Goal: Task Accomplishment & Management: Complete application form

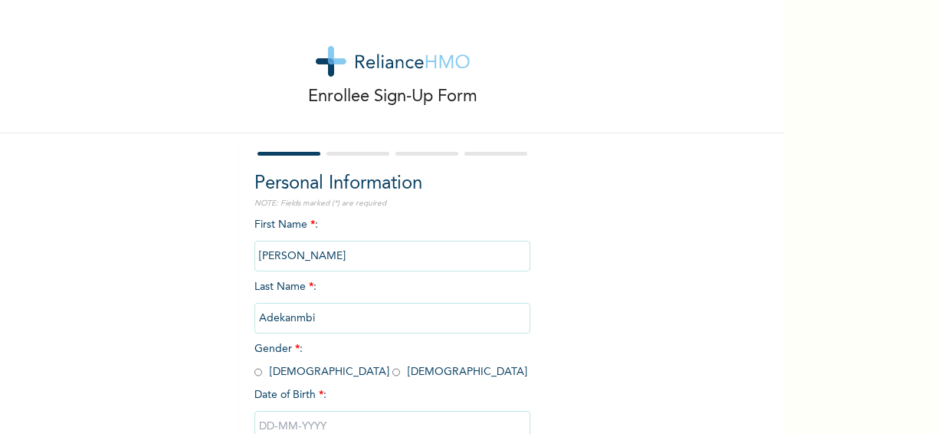
click at [392, 378] on input "radio" at bounding box center [396, 372] width 8 height 15
radio input "true"
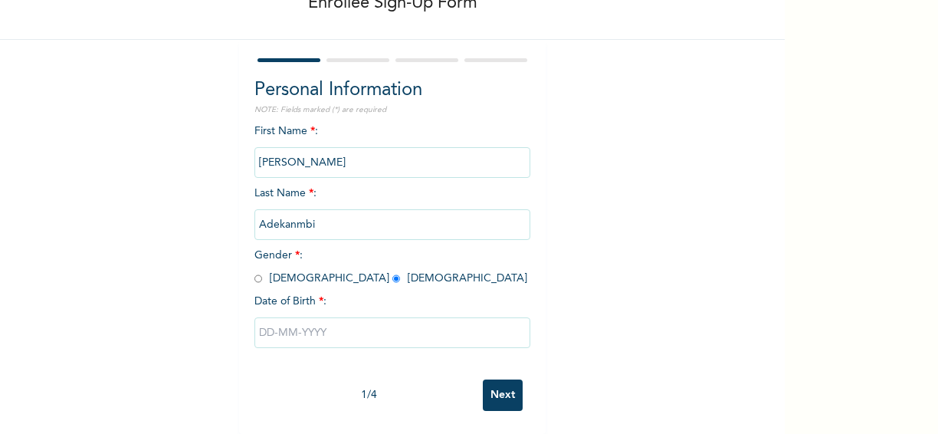
scroll to position [107, 0]
click at [267, 317] on input "text" at bounding box center [392, 332] width 276 height 31
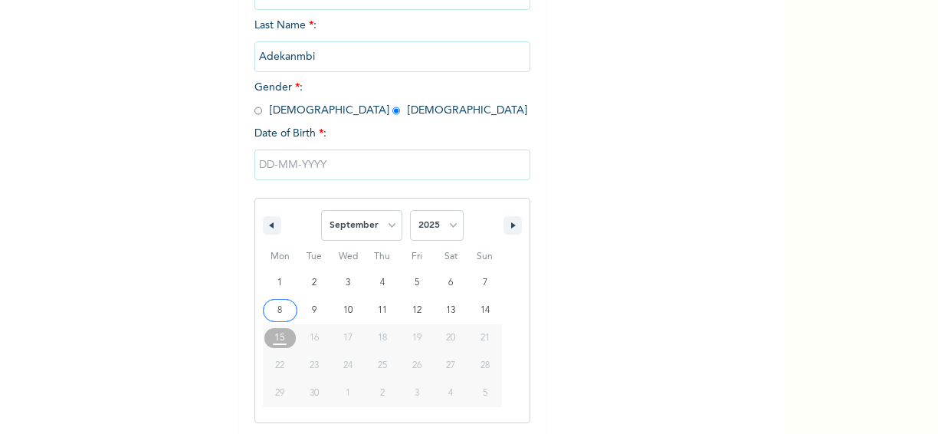
scroll to position [264, 0]
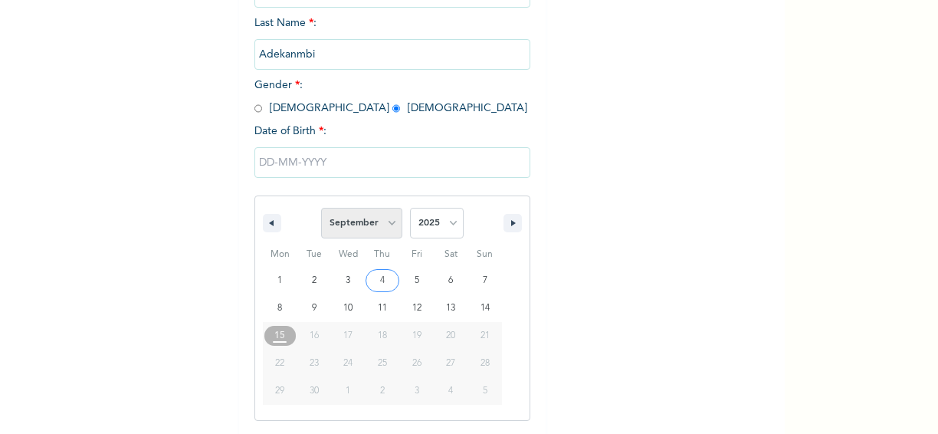
click at [385, 226] on select "January February March April May June July August September October November De…" at bounding box center [361, 223] width 81 height 31
select select "4"
click at [321, 209] on select "January February March April May June July August September October November De…" at bounding box center [361, 223] width 81 height 31
type input "[DATE]"
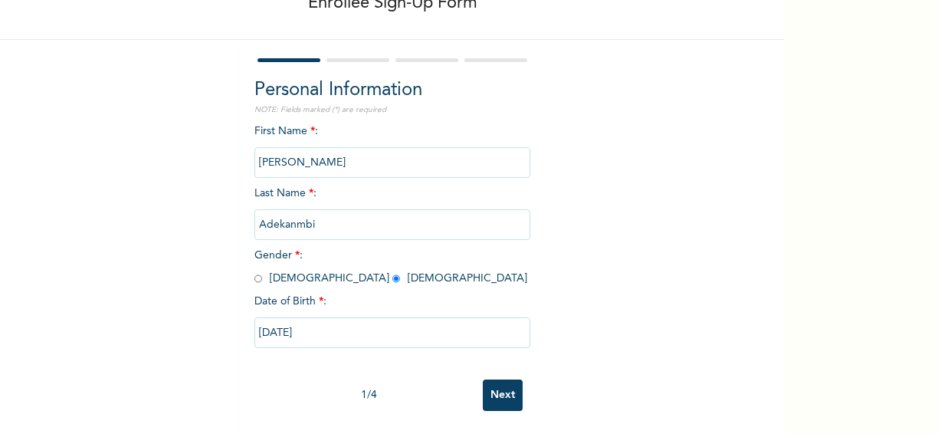
scroll to position [107, 0]
click at [302, 321] on input "[DATE]" at bounding box center [392, 332] width 276 height 31
select select "4"
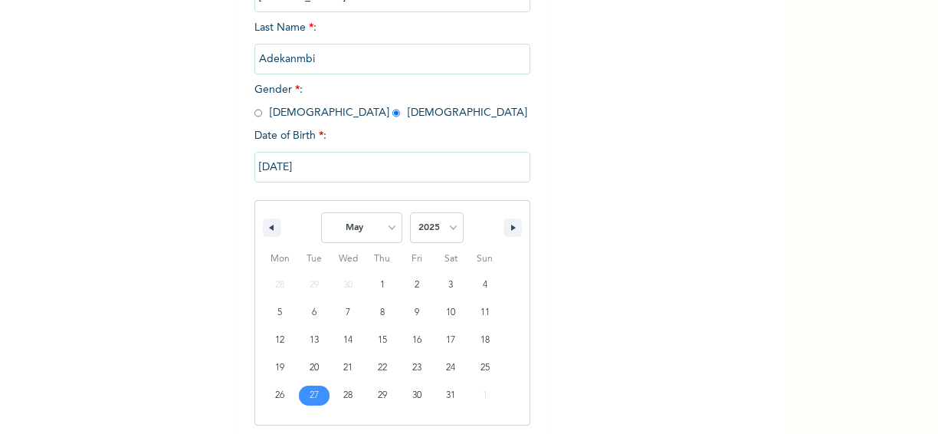
scroll to position [264, 0]
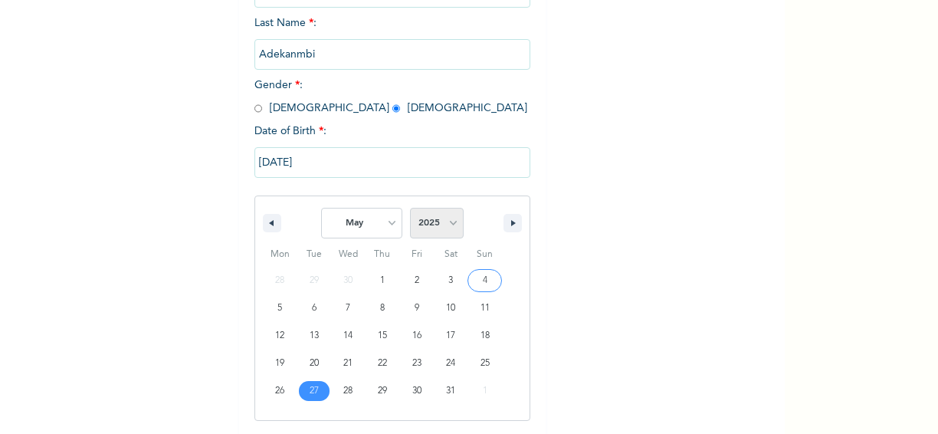
click at [445, 223] on select "2025 2024 2023 2022 2021 2020 2019 2018 2017 2016 2015 2014 2013 2012 2011 2010…" at bounding box center [437, 223] width 54 height 31
select select "1998"
click at [410, 209] on select "2025 2024 2023 2022 2021 2020 2019 2018 2017 2016 2015 2014 2013 2012 2011 2010…" at bounding box center [437, 223] width 54 height 31
type input "[DATE]"
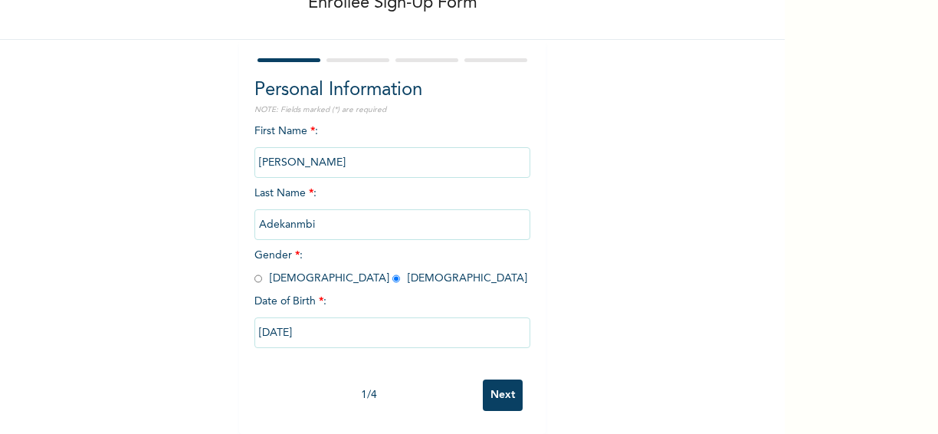
click at [499, 382] on input "Next" at bounding box center [503, 394] width 40 height 31
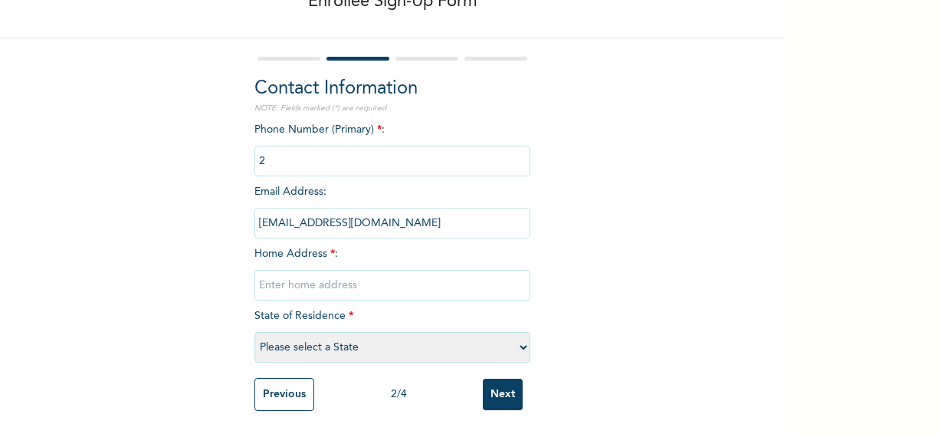
click at [275, 148] on input "phone" at bounding box center [392, 161] width 276 height 31
click at [257, 149] on input "phone" at bounding box center [392, 161] width 276 height 31
click at [254, 149] on input "phone" at bounding box center [392, 161] width 276 height 31
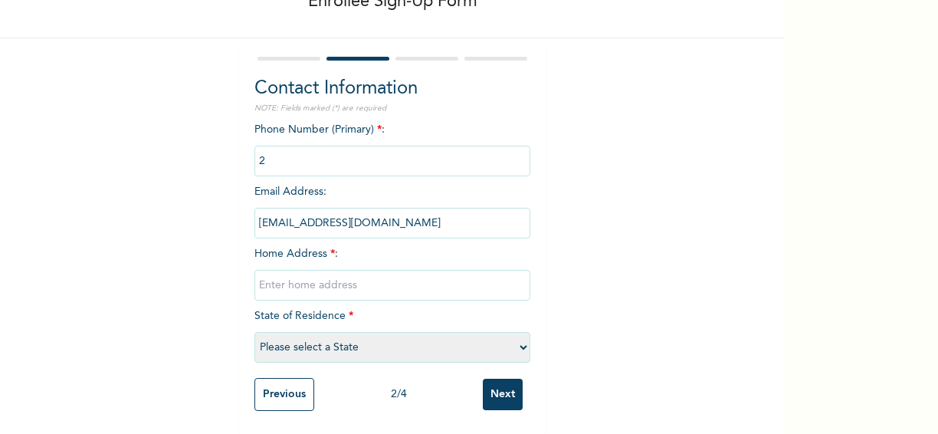
click at [254, 149] on input "phone" at bounding box center [392, 161] width 276 height 31
click at [299, 271] on input "text" at bounding box center [392, 285] width 276 height 31
type input "[STREET_ADDRESS]"
click at [518, 335] on select "Please select a State [PERSON_NAME] (FCT) [PERSON_NAME] Ibom [GEOGRAPHIC_DATA] …" at bounding box center [392, 347] width 276 height 31
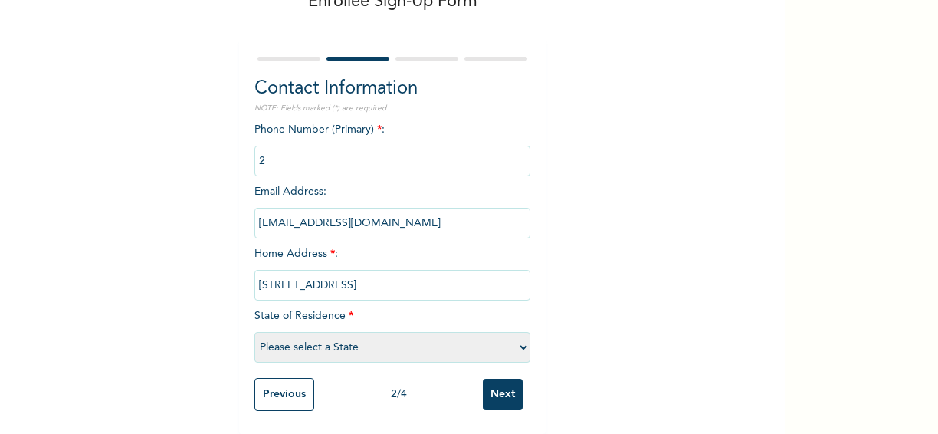
select select "25"
click at [254, 332] on select "Please select a State [PERSON_NAME] (FCT) [PERSON_NAME] Ibom [GEOGRAPHIC_DATA] …" at bounding box center [392, 347] width 276 height 31
click at [503, 379] on input "Next" at bounding box center [503, 394] width 40 height 31
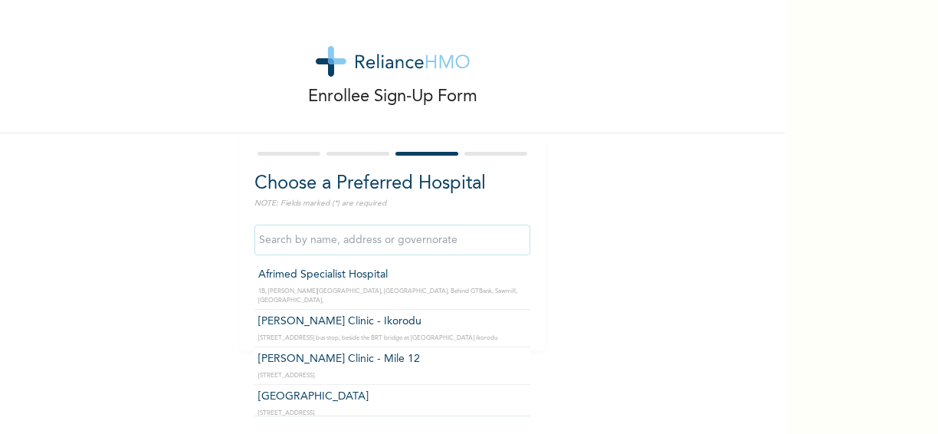
click at [412, 239] on input "text" at bounding box center [392, 240] width 276 height 31
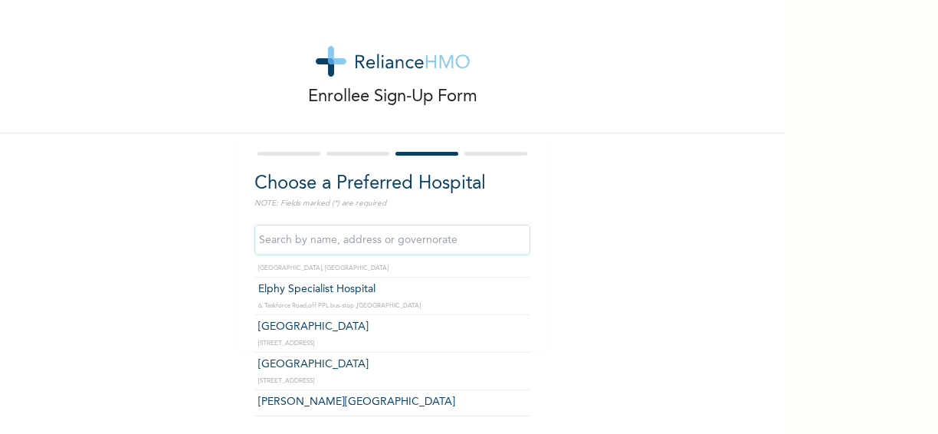
scroll to position [1533, 0]
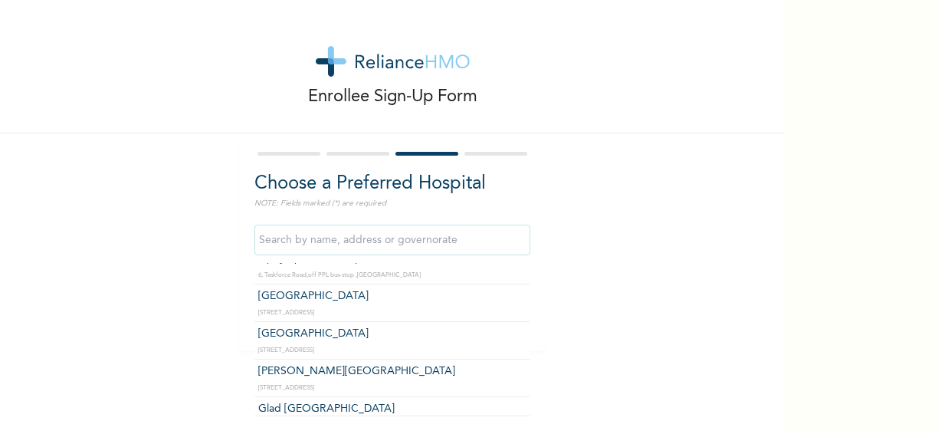
type input "Glad [GEOGRAPHIC_DATA]"
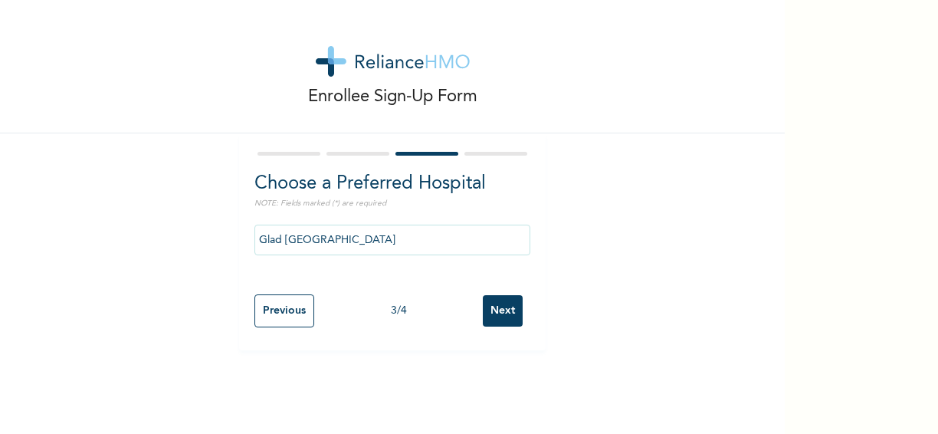
click at [500, 303] on input "Next" at bounding box center [503, 310] width 40 height 31
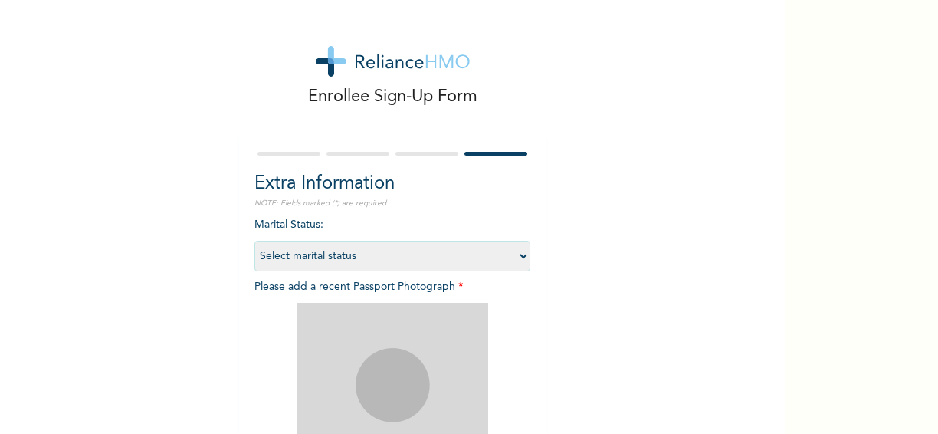
click at [516, 257] on select "Select marital status [DEMOGRAPHIC_DATA] Married [DEMOGRAPHIC_DATA] Widow/[DEMO…" at bounding box center [392, 256] width 276 height 31
select select "1"
click at [254, 241] on select "Select marital status [DEMOGRAPHIC_DATA] Married [DEMOGRAPHIC_DATA] Widow/[DEMO…" at bounding box center [392, 256] width 276 height 31
click at [412, 389] on img at bounding box center [393, 399] width 192 height 192
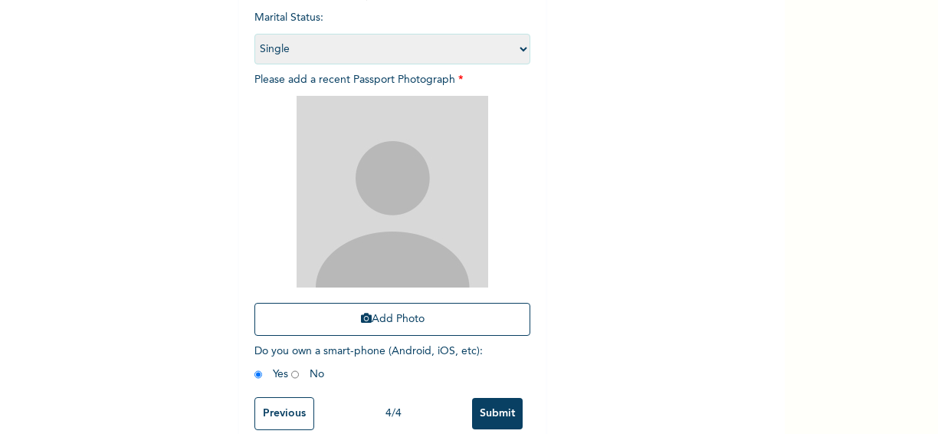
scroll to position [239, 0]
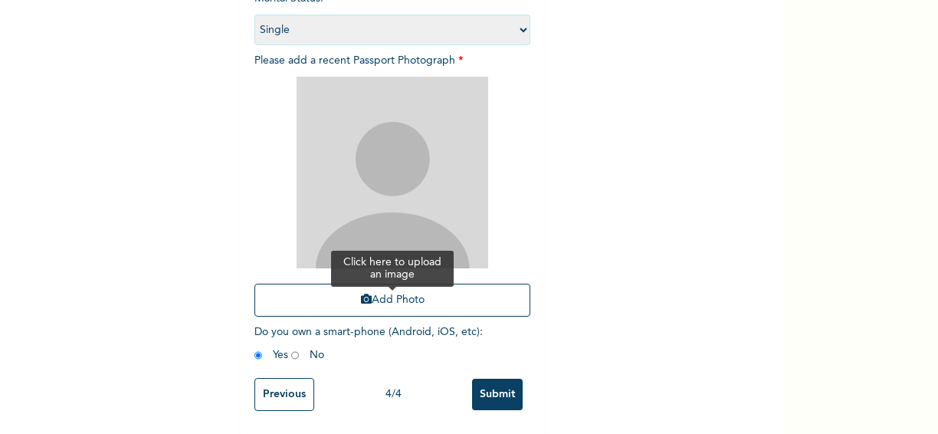
click at [362, 293] on icon "button" at bounding box center [366, 298] width 11 height 11
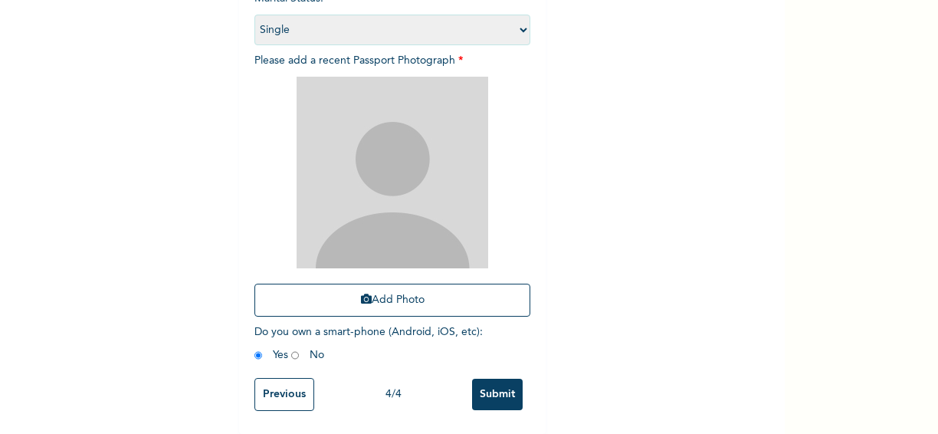
click at [491, 380] on input "Submit" at bounding box center [497, 394] width 51 height 31
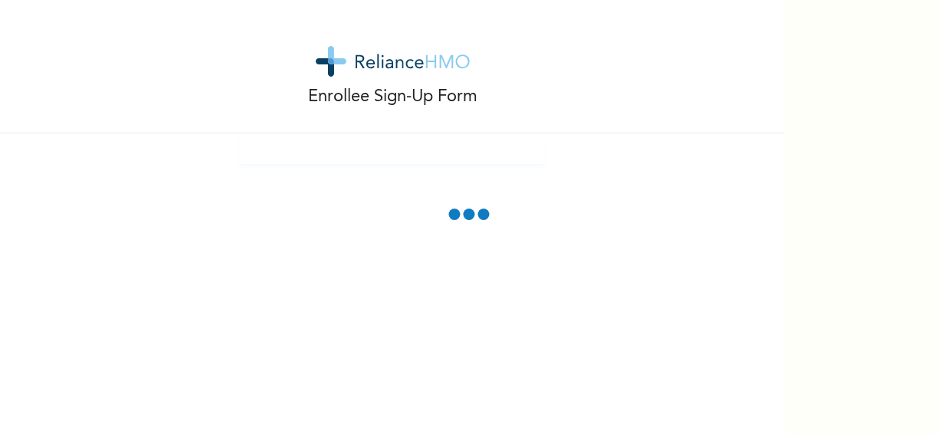
scroll to position [153, 0]
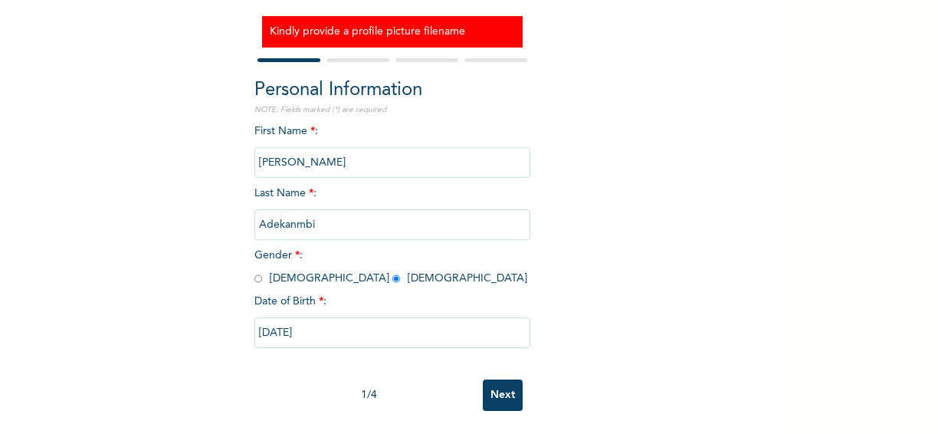
click at [397, 24] on h3 "Kindly provide a profile picture filename" at bounding box center [392, 32] width 245 height 16
click at [401, 24] on h3 "Kindly provide a profile picture filename" at bounding box center [392, 32] width 245 height 16
click at [499, 379] on input "Next" at bounding box center [503, 394] width 40 height 31
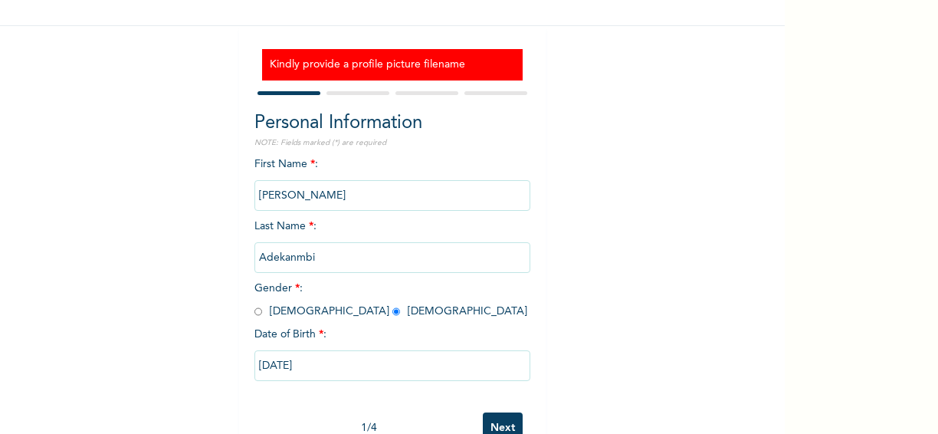
select select "25"
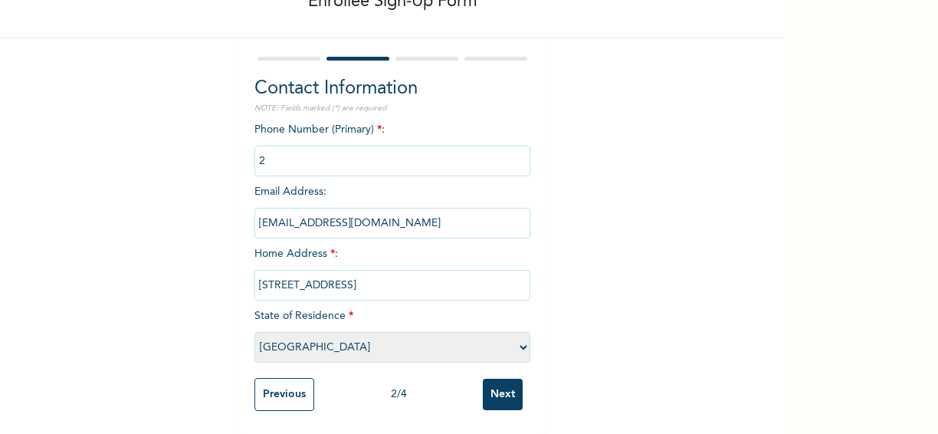
click at [499, 379] on input "Next" at bounding box center [503, 394] width 40 height 31
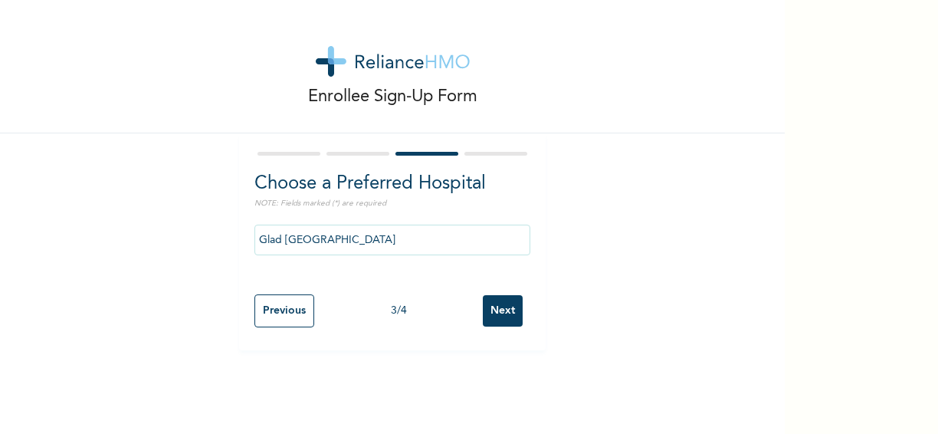
click at [500, 313] on input "Next" at bounding box center [503, 310] width 40 height 31
select select "1"
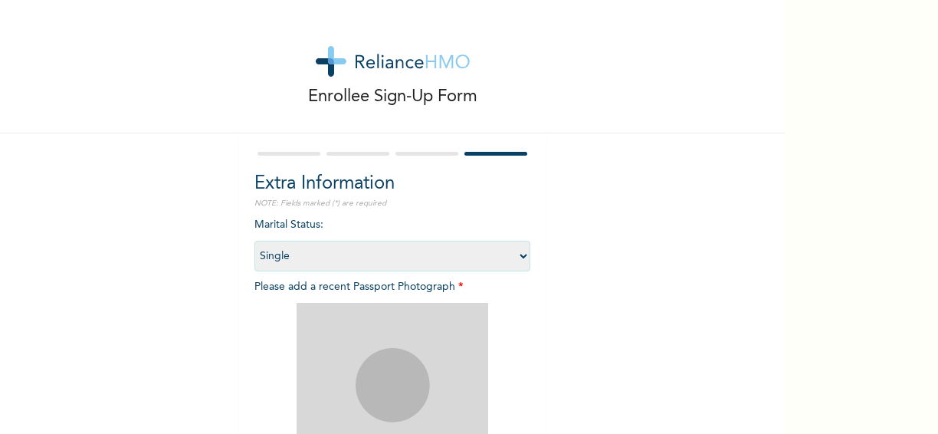
click at [390, 383] on img at bounding box center [393, 399] width 192 height 192
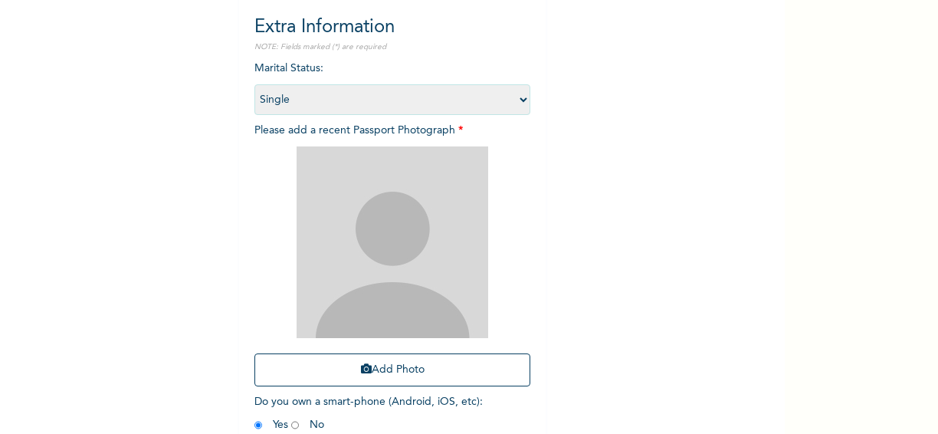
scroll to position [184, 0]
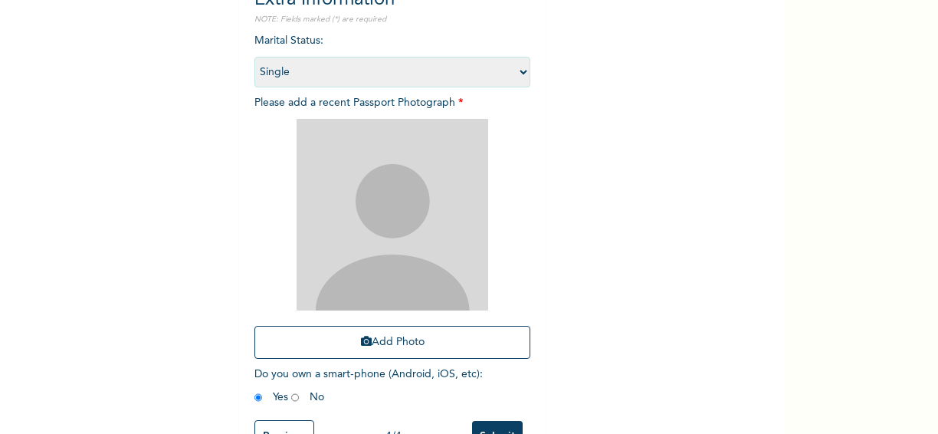
click at [440, 217] on img at bounding box center [393, 215] width 192 height 192
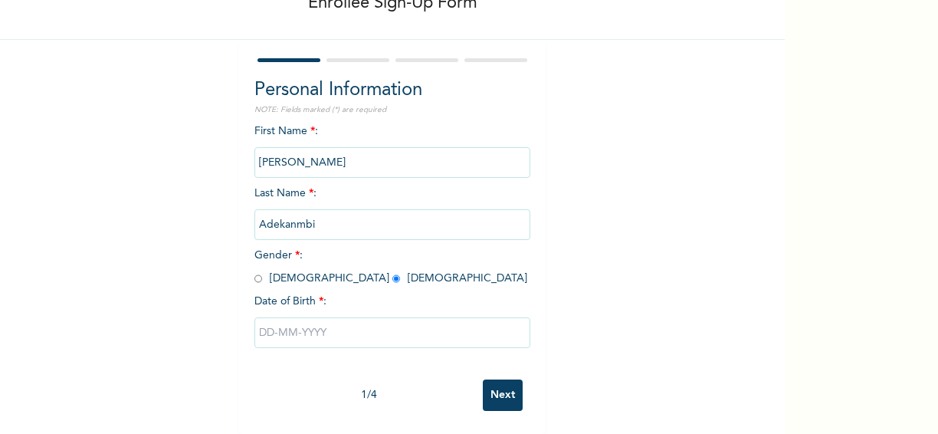
scroll to position [105, 0]
click at [287, 321] on input "text" at bounding box center [392, 332] width 276 height 31
select select "8"
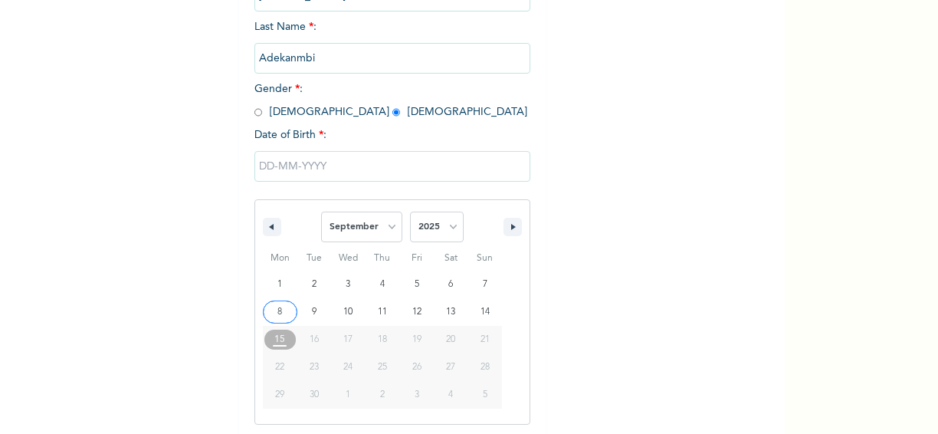
scroll to position [262, 0]
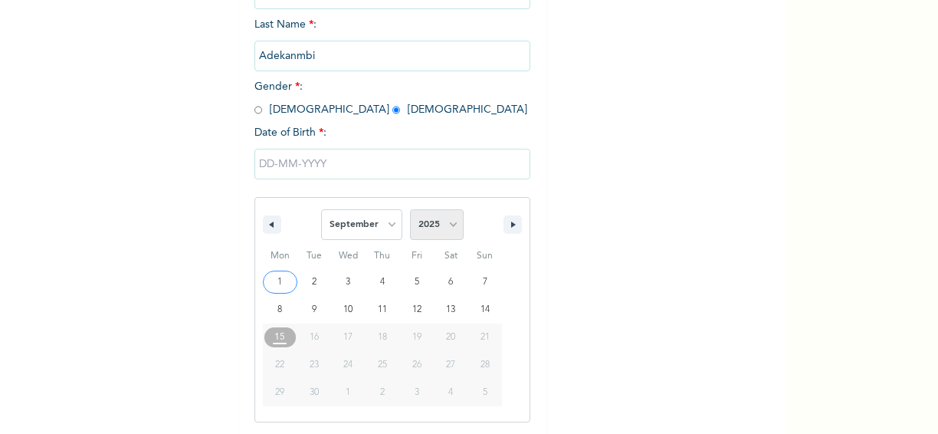
click at [449, 222] on select "2025 2024 2023 2022 2021 2020 2019 2018 2017 2016 2015 2014 2013 2012 2011 2010…" at bounding box center [437, 224] width 54 height 31
select select "1998"
click at [410, 209] on select "2025 2024 2023 2022 2021 2020 2019 2018 2017 2016 2015 2014 2013 2012 2011 2010…" at bounding box center [437, 224] width 54 height 31
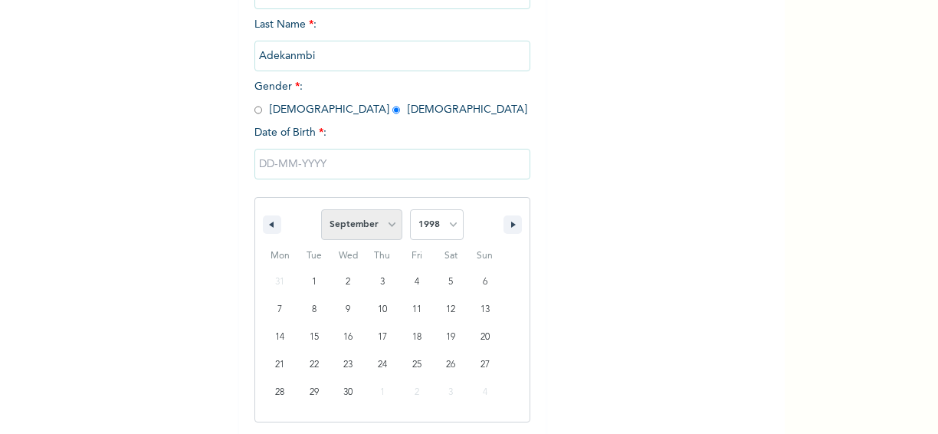
click at [379, 225] on select "January February March April May June July August September October November De…" at bounding box center [361, 224] width 81 height 31
select select "4"
click at [321, 209] on select "January February March April May June July August September October November De…" at bounding box center [361, 224] width 81 height 31
type input "[DATE]"
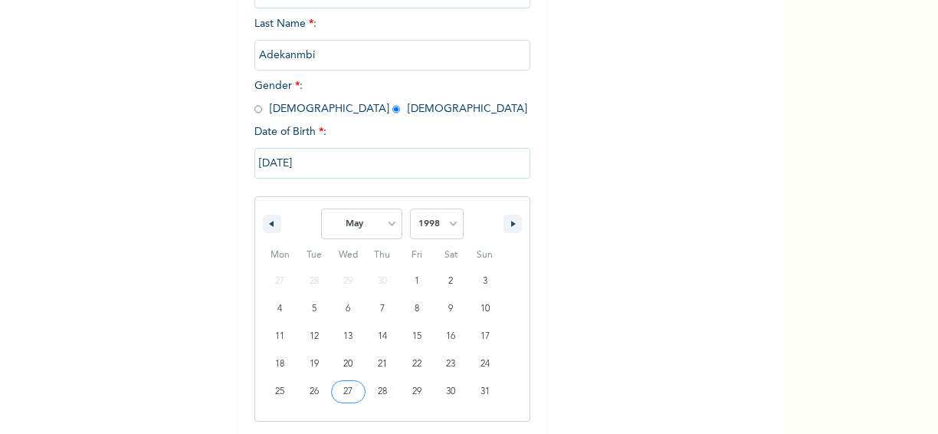
scroll to position [107, 0]
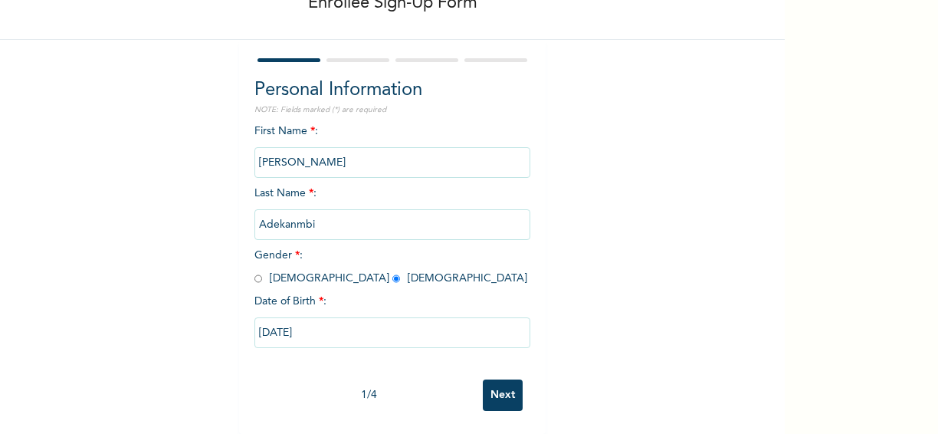
click at [499, 379] on input "Next" at bounding box center [503, 394] width 40 height 31
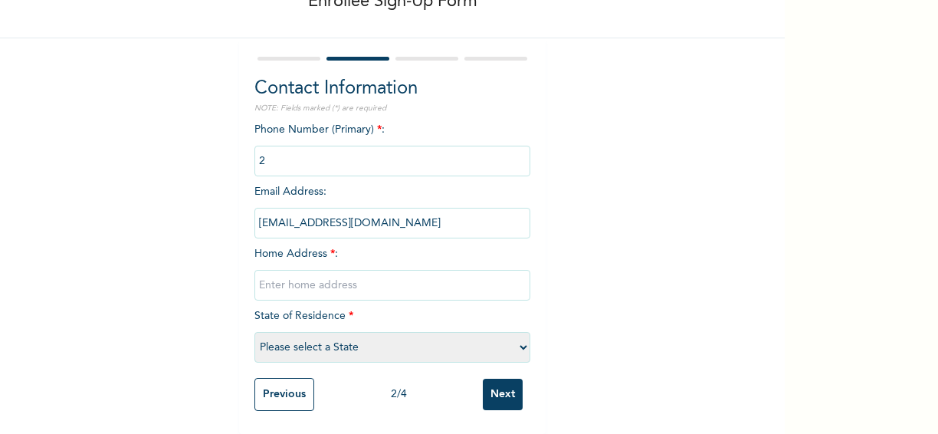
click at [293, 272] on input "text" at bounding box center [392, 285] width 276 height 31
type input "[STREET_ADDRESS]"
click at [518, 335] on select "Please select a State [PERSON_NAME] (FCT) [PERSON_NAME] Ibom [GEOGRAPHIC_DATA] …" at bounding box center [392, 347] width 276 height 31
select select "25"
click at [254, 332] on select "Please select a State [PERSON_NAME] (FCT) [PERSON_NAME] Ibom [GEOGRAPHIC_DATA] …" at bounding box center [392, 347] width 276 height 31
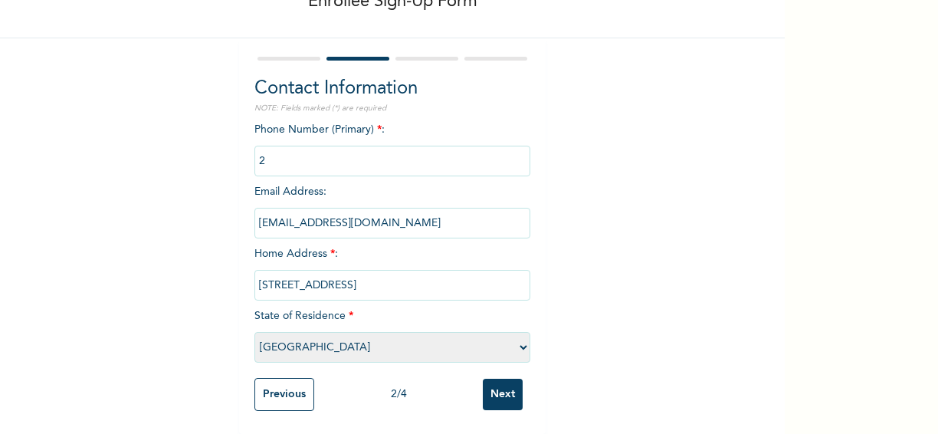
click at [497, 383] on input "Next" at bounding box center [503, 394] width 40 height 31
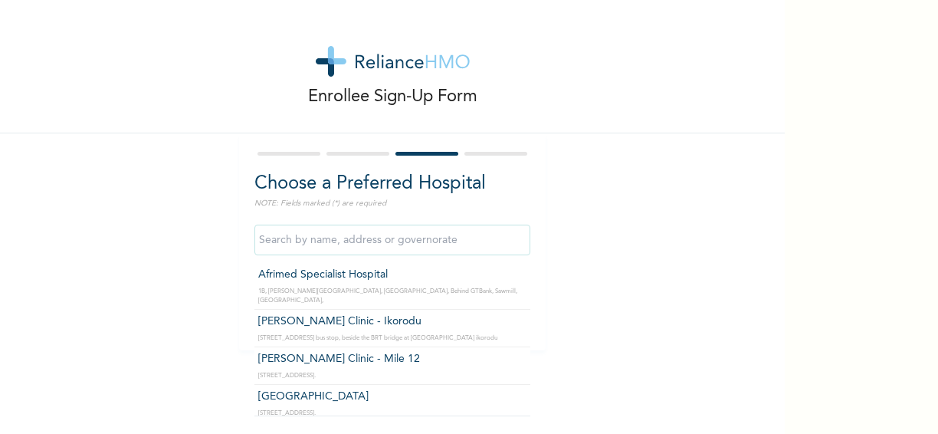
click at [449, 238] on input "text" at bounding box center [392, 240] width 276 height 31
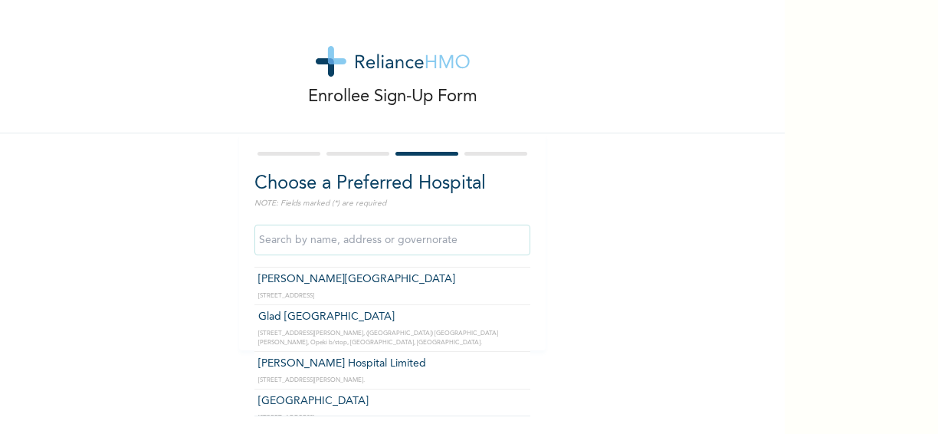
scroll to position [1594, 0]
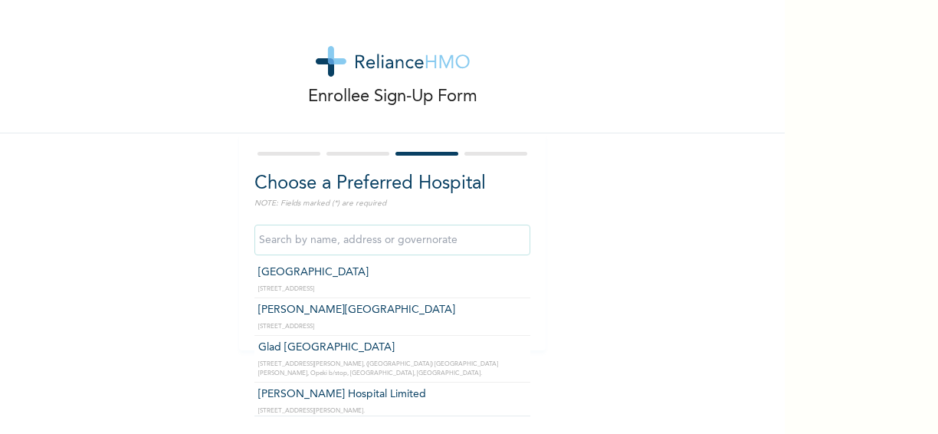
type input "Glad [GEOGRAPHIC_DATA]"
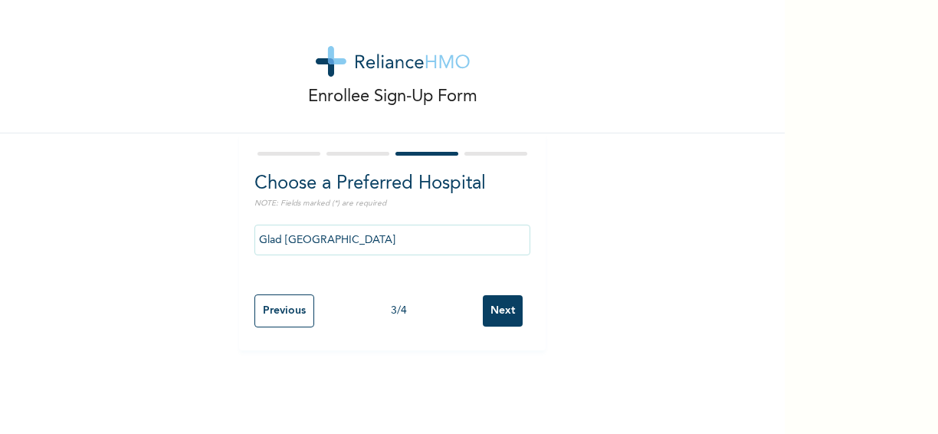
click at [505, 308] on input "Next" at bounding box center [503, 310] width 40 height 31
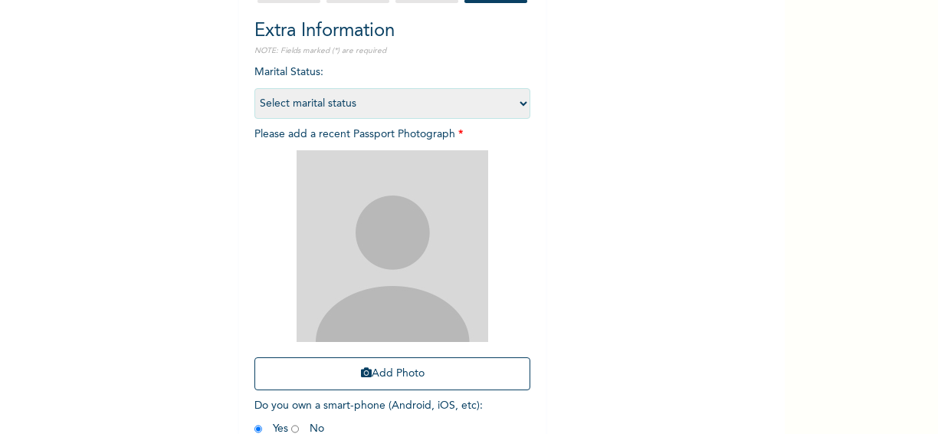
scroll to position [184, 0]
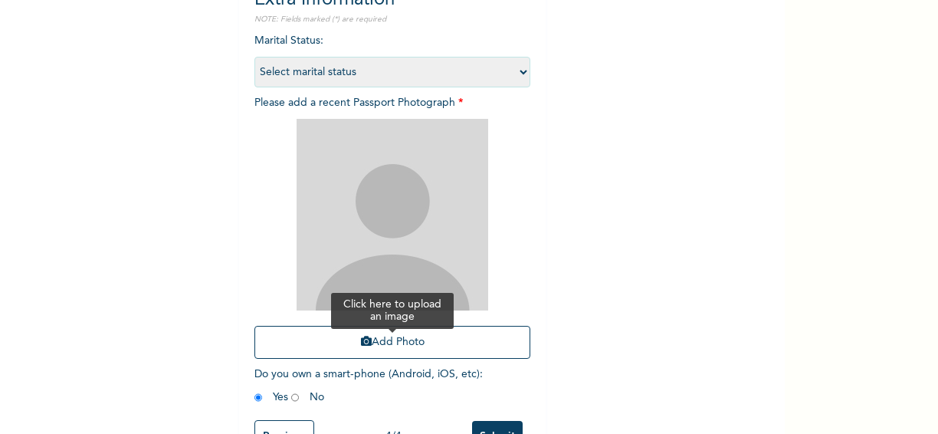
click at [393, 343] on button "Add Photo" at bounding box center [392, 342] width 276 height 33
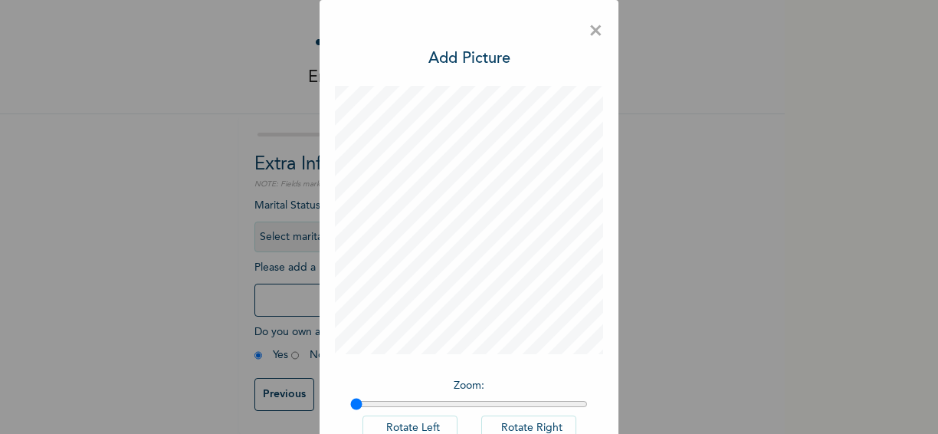
scroll to position [32, 0]
click at [777, 411] on div "× Add Picture Zoom : Rotate Left Rotate Right DONE" at bounding box center [469, 217] width 938 height 434
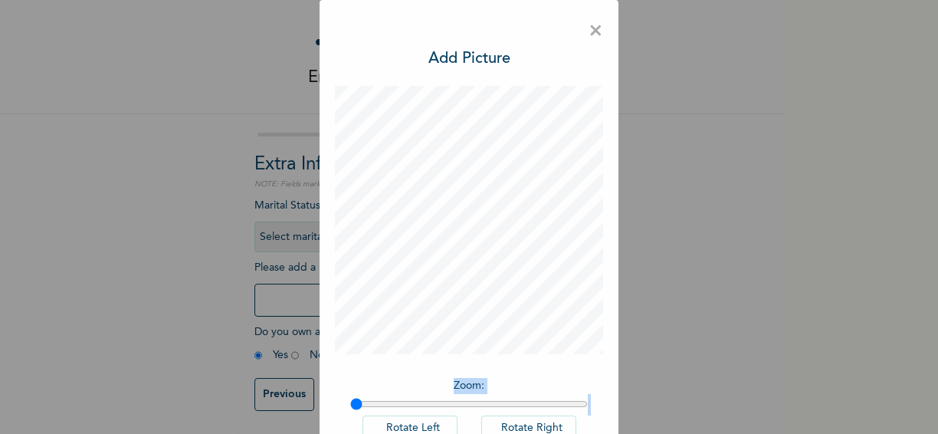
click at [777, 411] on div "× Add Picture Zoom : Rotate Left Rotate Right DONE" at bounding box center [469, 217] width 938 height 434
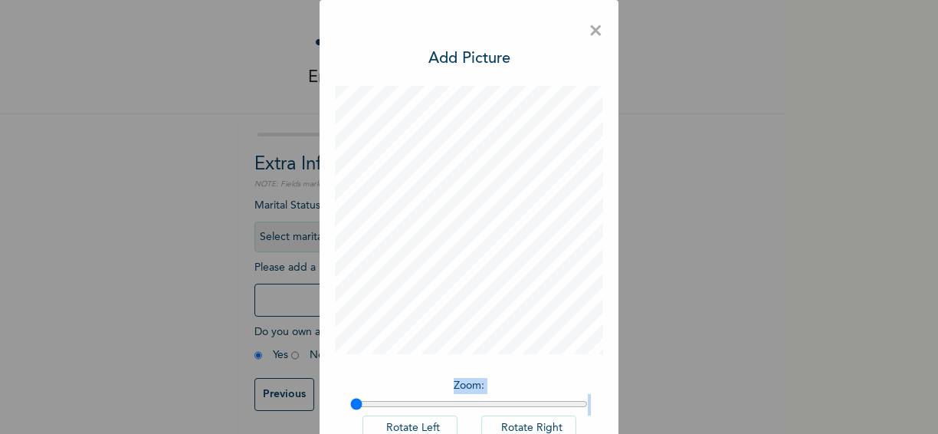
click at [777, 411] on div "× Add Picture Zoom : Rotate Left Rotate Right DONE" at bounding box center [469, 217] width 938 height 434
click at [495, 122] on div "× Add Picture Zoom : Rotate Left Rotate Right DONE" at bounding box center [469, 268] width 299 height 536
click at [763, 425] on div "× Add Picture Zoom : Rotate Left Rotate Right DONE" at bounding box center [469, 217] width 938 height 434
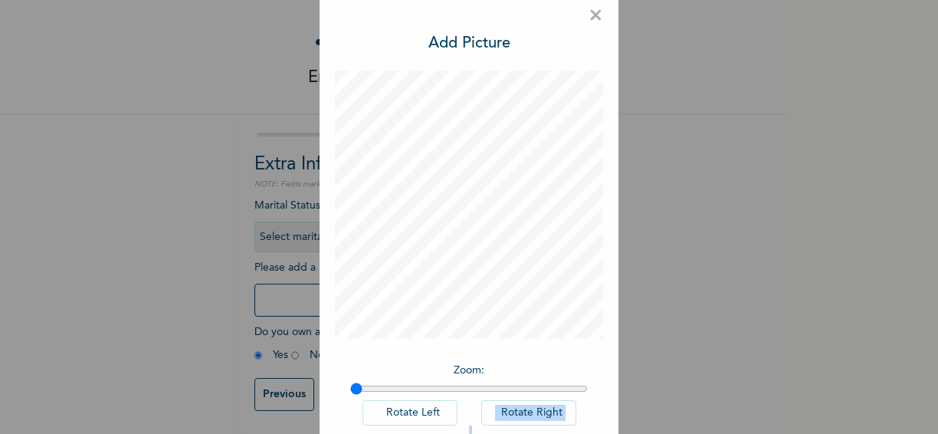
scroll to position [46, 0]
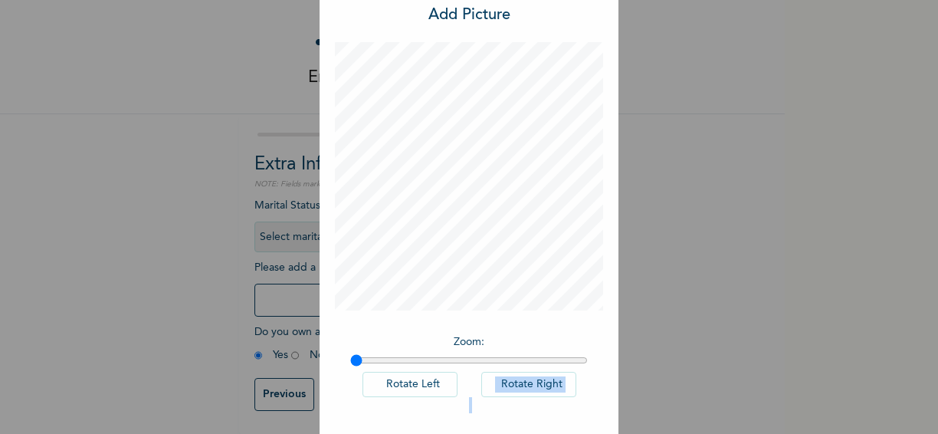
click at [768, 425] on div "× Add Picture Zoom : Rotate Left Rotate Right DONE" at bounding box center [469, 217] width 938 height 434
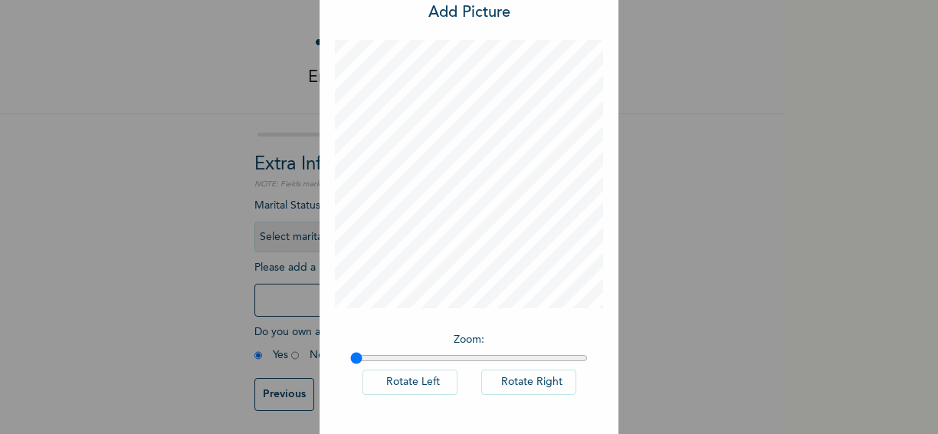
click at [768, 425] on div "× Add Picture Zoom : Rotate Left Rotate Right DONE" at bounding box center [469, 217] width 938 height 434
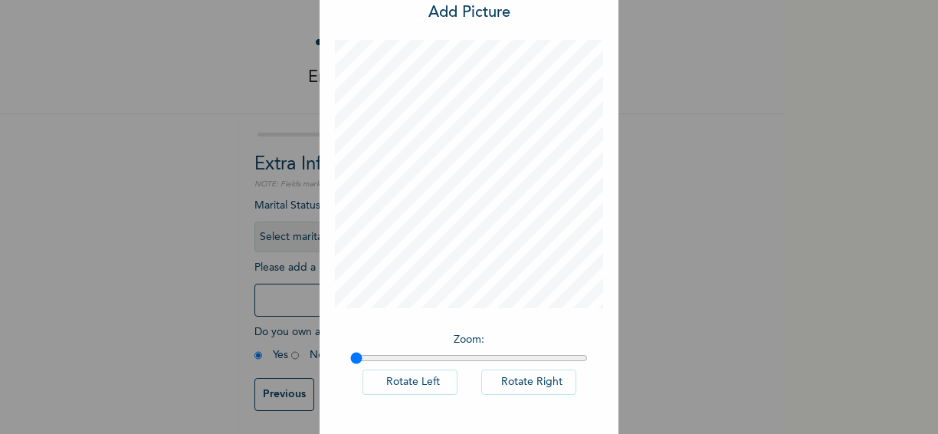
click at [768, 425] on div "× Add Picture Zoom : Rotate Left Rotate Right DONE" at bounding box center [469, 217] width 938 height 434
drag, startPoint x: 768, startPoint y: 425, endPoint x: 782, endPoint y: 415, distance: 17.6
click at [782, 415] on div "× Add Picture Zoom : Rotate Left Rotate Right DONE" at bounding box center [469, 217] width 938 height 434
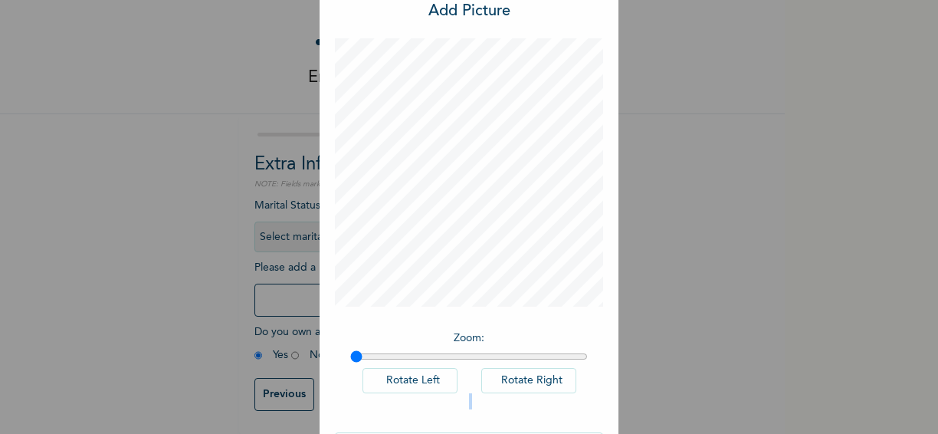
click at [782, 415] on div "× Add Picture Zoom : Rotate Left Rotate Right DONE" at bounding box center [469, 217] width 938 height 434
click at [779, 413] on div "× Add Picture Zoom : Rotate Left Rotate Right DONE" at bounding box center [469, 217] width 938 height 434
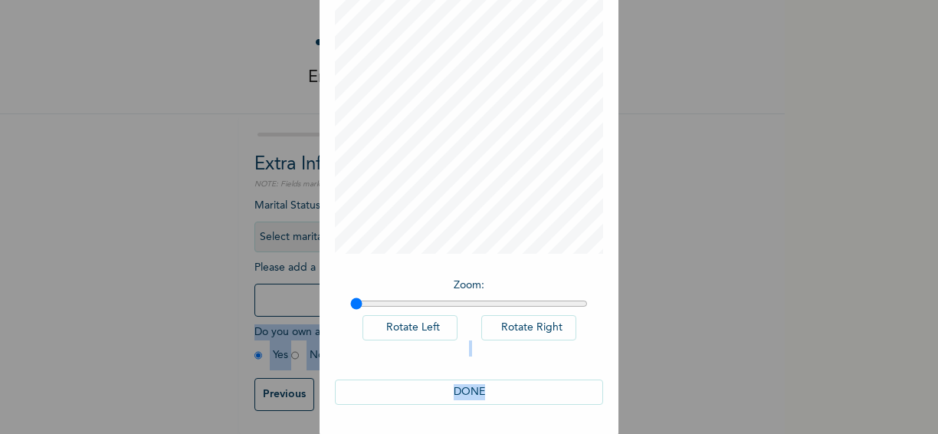
drag, startPoint x: 779, startPoint y: 413, endPoint x: 368, endPoint y: 474, distance: 415.3
click at [368, 433] on html "Enrollee Sign-Up Form Extra Information NOTE: Fields marked (*) are required Ma…" at bounding box center [469, 217] width 938 height 434
click at [457, 392] on button "DONE" at bounding box center [469, 391] width 268 height 25
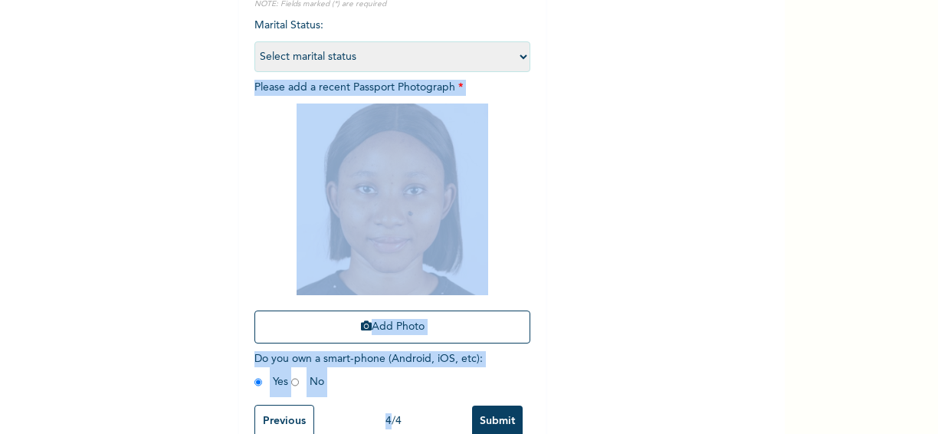
scroll to position [216, 0]
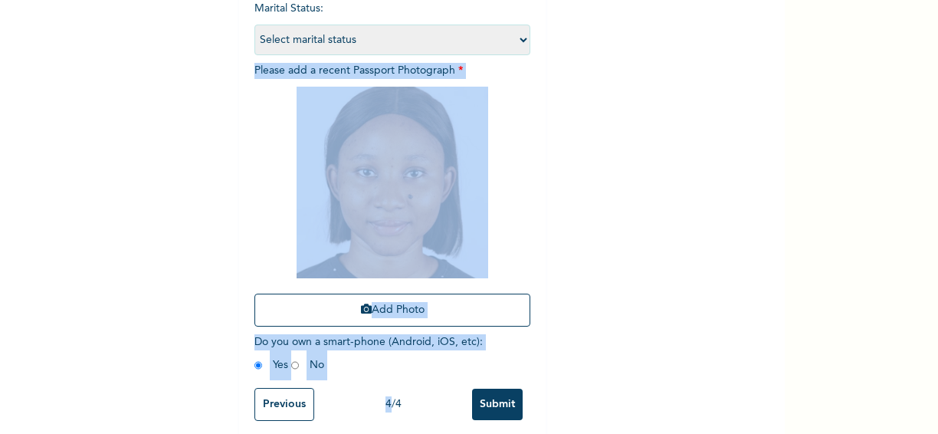
click at [493, 404] on input "Submit" at bounding box center [497, 404] width 51 height 31
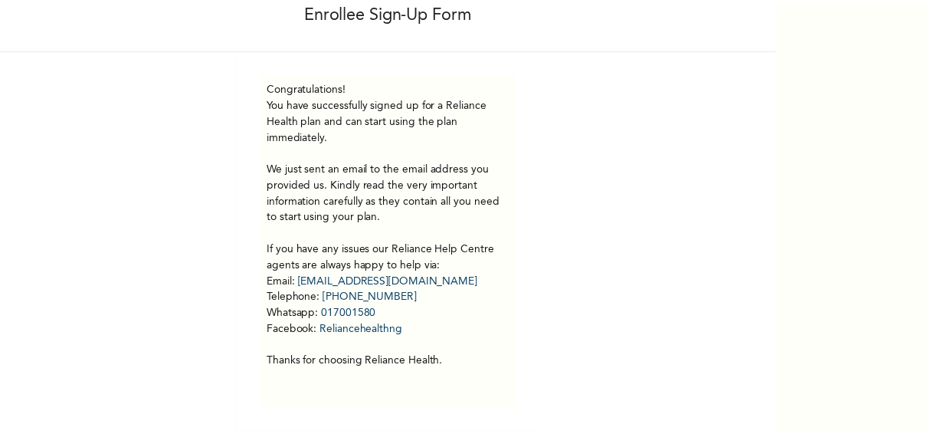
scroll to position [94, 0]
